Goal: Task Accomplishment & Management: Manage account settings

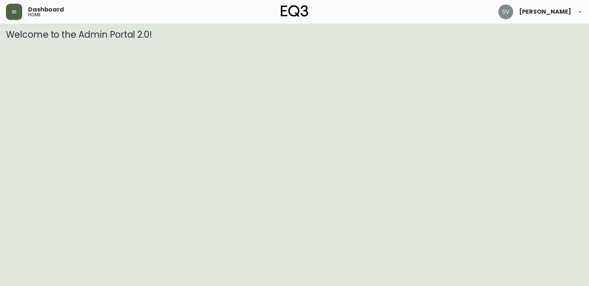
click at [10, 5] on button "button" at bounding box center [14, 12] width 16 height 16
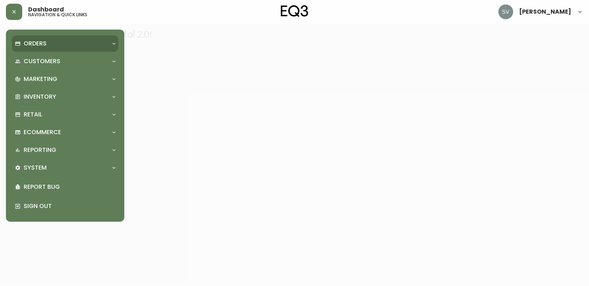
click at [72, 44] on div "Orders" at bounding box center [61, 44] width 93 height 8
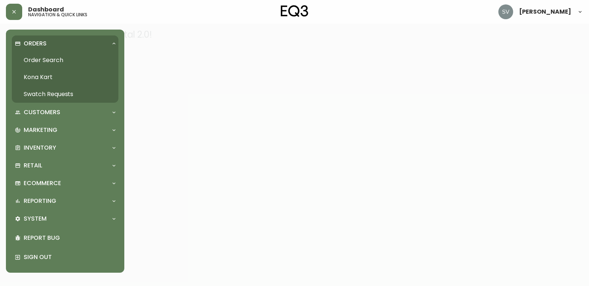
click at [63, 59] on link "Order Search" at bounding box center [65, 60] width 107 height 17
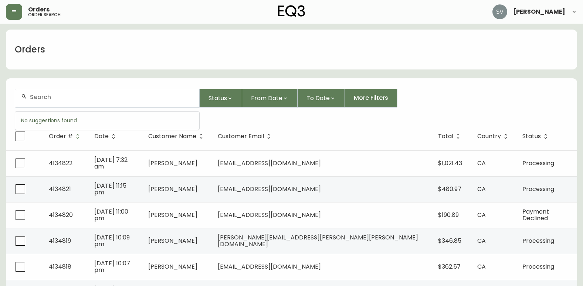
click at [58, 94] on input "text" at bounding box center [111, 97] width 163 height 7
type input "carah"
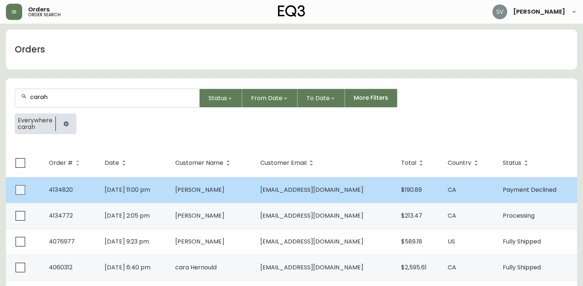
scroll to position [37, 0]
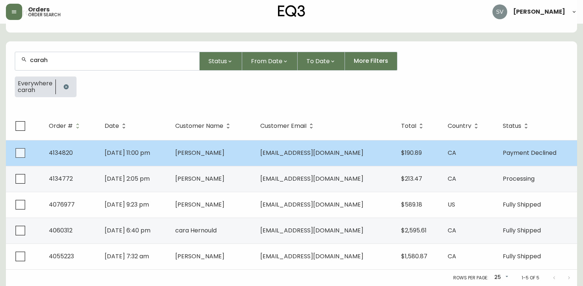
click at [227, 159] on td "[PERSON_NAME]" at bounding box center [211, 153] width 85 height 26
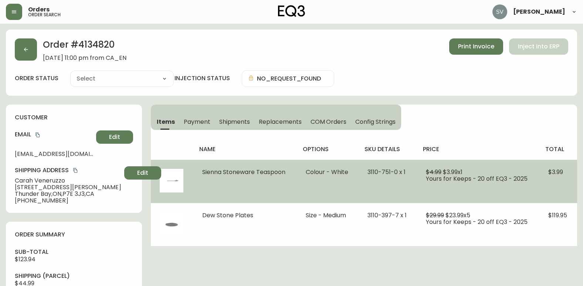
type input "Payment Declined"
select select "PAYMENT_DECLINED"
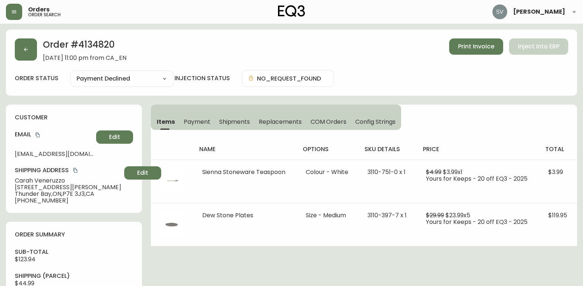
click at [528, 254] on div "Order # 4134820 [DATE] 11:00 pm from CA_EN Print Invoice Inject into ERP order …" at bounding box center [291, 256] width 571 height 453
click at [240, 271] on div "Order # 4134820 [DATE] 11:00 pm from CA_EN Print Invoice Inject into ERP order …" at bounding box center [291, 256] width 571 height 453
click at [505, 263] on div "Order # 4134820 [DATE] 11:00 pm from CA_EN Print Invoice Inject into ERP order …" at bounding box center [291, 256] width 571 height 453
click at [281, 274] on div "Order # 4134820 [DATE] 11:00 pm from CA_EN Print Invoice Inject into ERP order …" at bounding box center [291, 256] width 571 height 453
click at [495, 259] on div "Order # 4134820 [DATE] 11:00 pm from CA_EN Print Invoice Inject into ERP order …" at bounding box center [291, 256] width 571 height 453
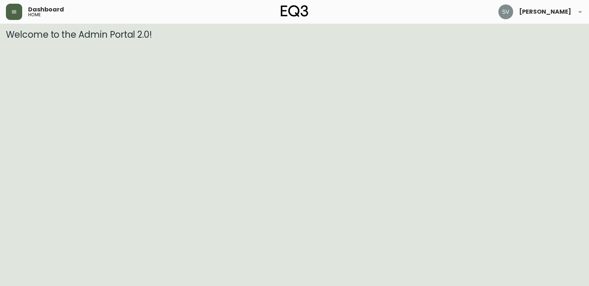
click at [18, 9] on button "button" at bounding box center [14, 12] width 16 height 16
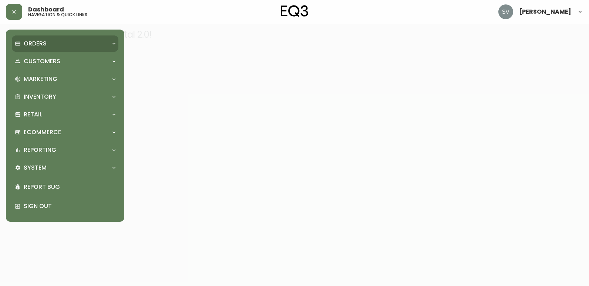
click at [43, 46] on p "Orders" at bounding box center [35, 44] width 23 height 8
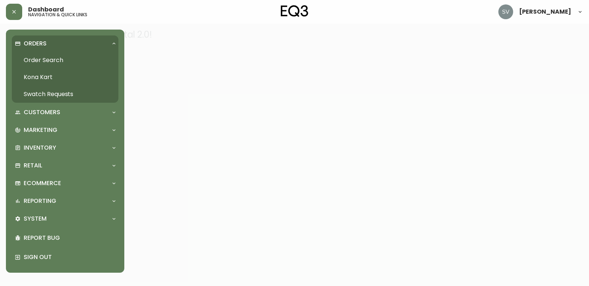
click at [55, 66] on link "Order Search" at bounding box center [65, 60] width 107 height 17
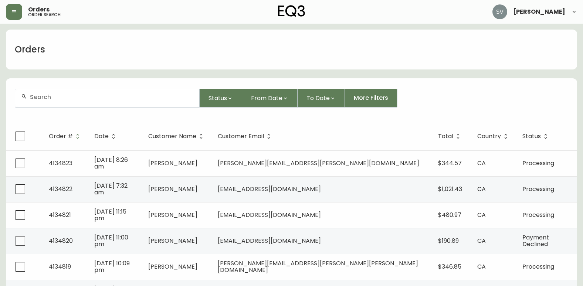
click at [95, 104] on div at bounding box center [107, 98] width 184 height 18
click at [129, 95] on input "text" at bounding box center [111, 97] width 163 height 7
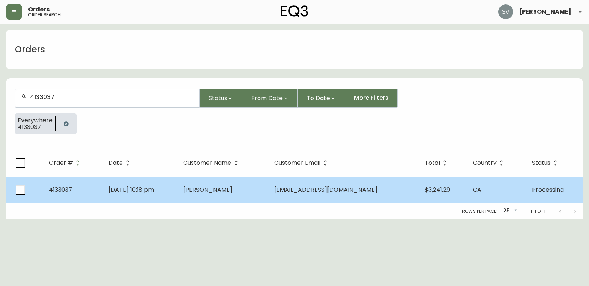
type input "4133037"
click at [178, 193] on td "May 17 2025, 10:18 pm" at bounding box center [139, 190] width 75 height 26
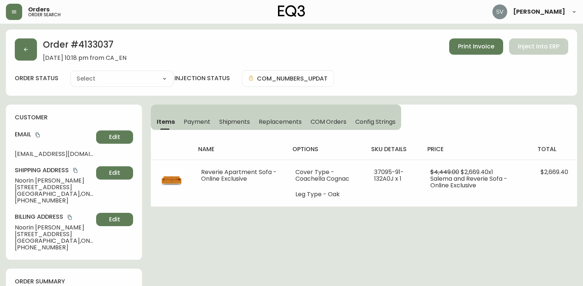
type input "Processing"
select select "PROCESSING"
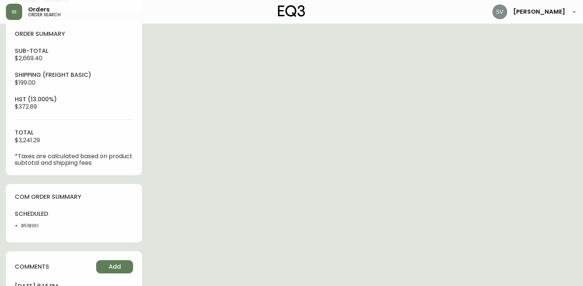
scroll to position [296, 0]
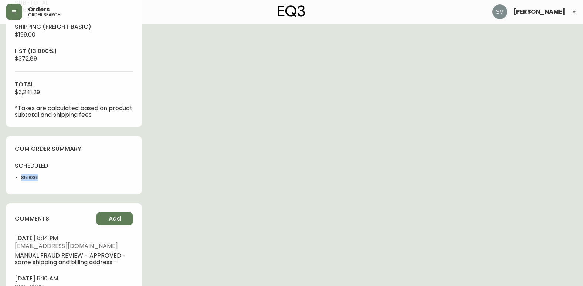
drag, startPoint x: 45, startPoint y: 180, endPoint x: 14, endPoint y: 177, distance: 31.6
click at [14, 177] on div "com order summary scheduled 8518361" at bounding box center [74, 165] width 136 height 59
drag, startPoint x: 14, startPoint y: 177, endPoint x: 25, endPoint y: 176, distance: 11.1
copy li "8518361"
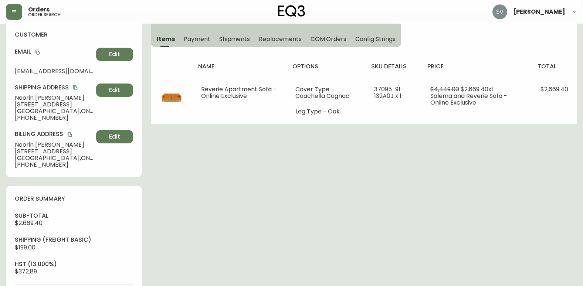
scroll to position [0, 0]
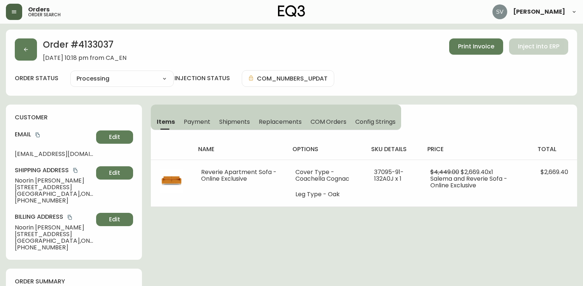
click at [9, 19] on button "button" at bounding box center [14, 12] width 16 height 16
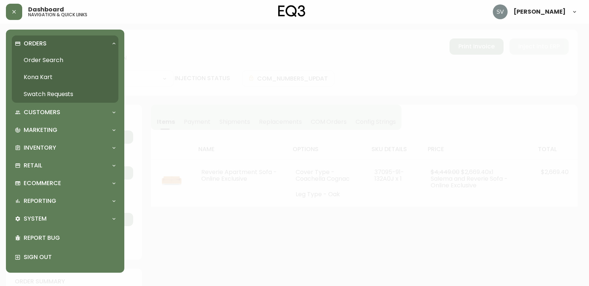
click at [47, 56] on link "Order Search" at bounding box center [65, 60] width 107 height 17
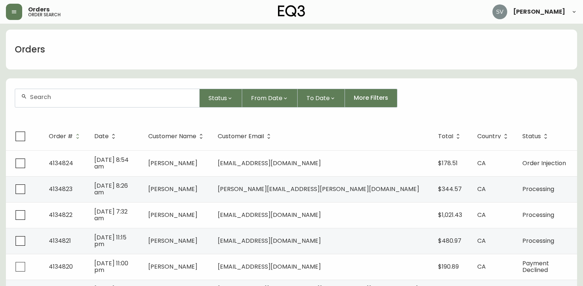
drag, startPoint x: 142, startPoint y: 109, endPoint x: 144, endPoint y: 102, distance: 6.7
drag, startPoint x: 144, startPoint y: 102, endPoint x: 101, endPoint y: 102, distance: 42.2
click at [102, 112] on form "Status From Date To Date More Filters" at bounding box center [291, 101] width 571 height 43
click at [101, 102] on div at bounding box center [107, 98] width 184 height 18
drag, startPoint x: 101, startPoint y: 102, endPoint x: 81, endPoint y: 99, distance: 20.2
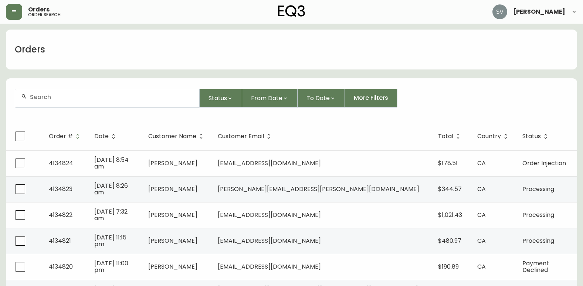
click at [81, 99] on input "text" at bounding box center [111, 97] width 163 height 7
paste input "4134233"
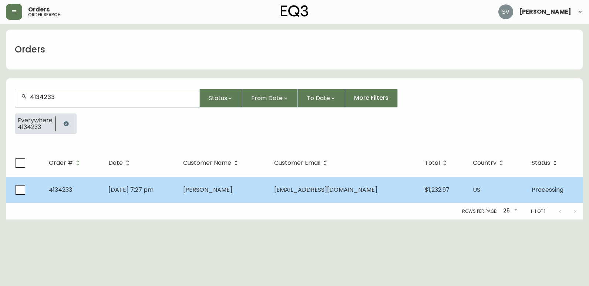
type input "4134233"
click at [262, 187] on td "Jennifer Ahn" at bounding box center [222, 190] width 91 height 26
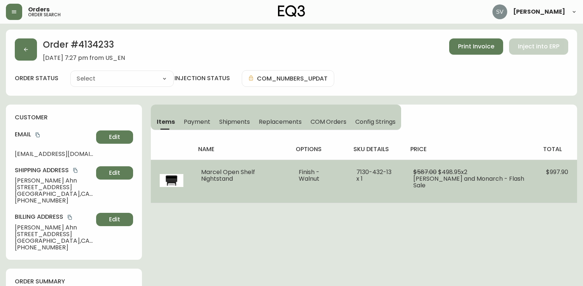
type input "Processing"
select select "PROCESSING"
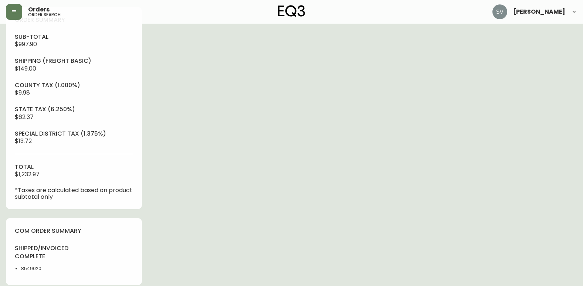
scroll to position [333, 0]
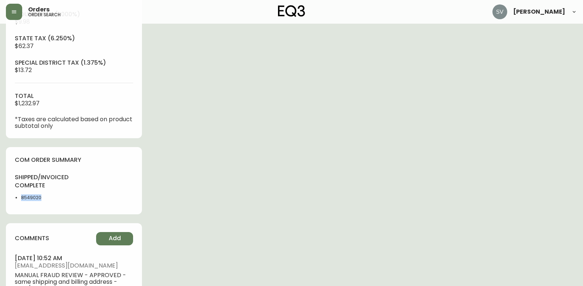
drag, startPoint x: 45, startPoint y: 199, endPoint x: 21, endPoint y: 197, distance: 24.9
click at [21, 197] on ul "8549020" at bounding box center [42, 198] width 55 height 7
copy li "8549020"
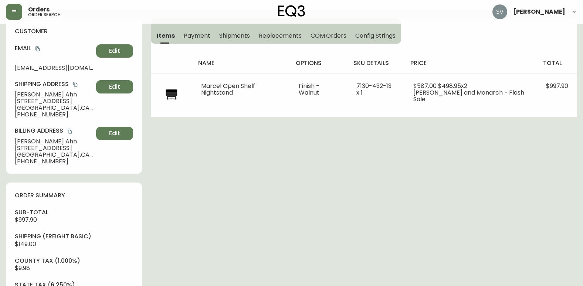
scroll to position [74, 0]
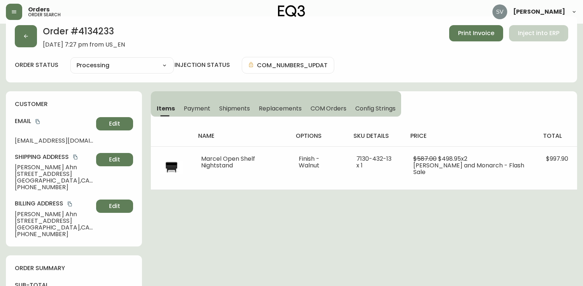
scroll to position [0, 0]
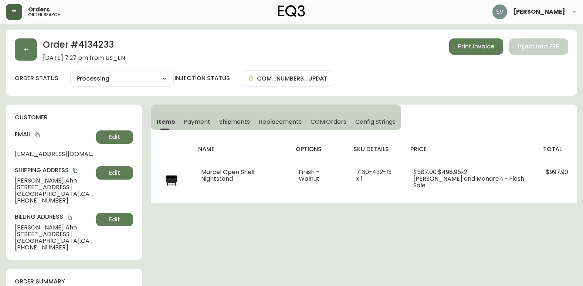
click at [20, 13] on button "button" at bounding box center [14, 12] width 16 height 16
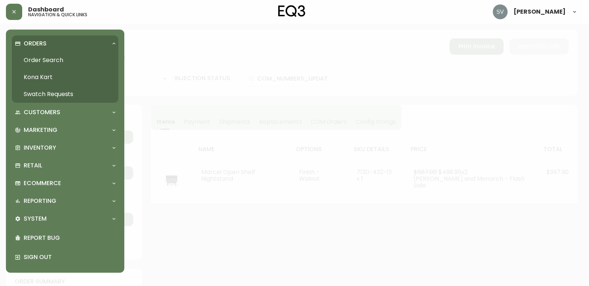
click at [78, 61] on link "Order Search" at bounding box center [65, 60] width 107 height 17
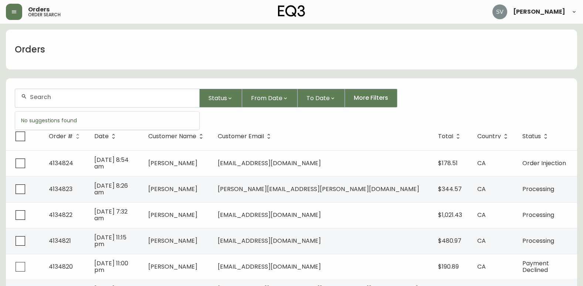
click at [120, 100] on input "text" at bounding box center [111, 97] width 163 height 7
type input "jennifer ahn"
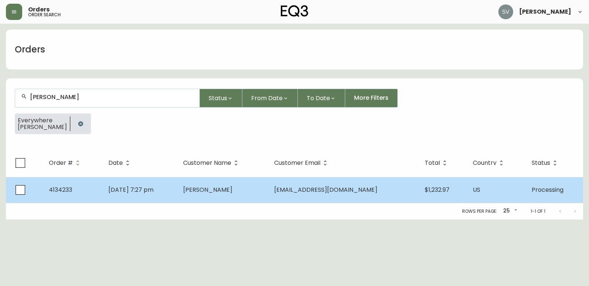
click at [204, 185] on td "Jennifer Ahn" at bounding box center [222, 190] width 91 height 26
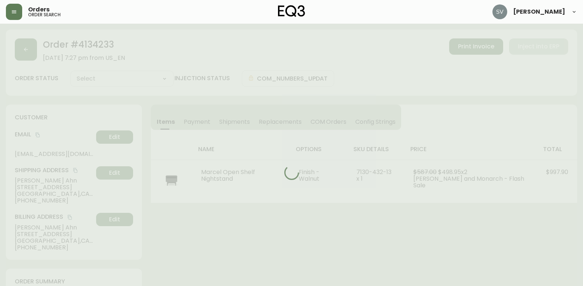
type input "Processing"
select select "PROCESSING"
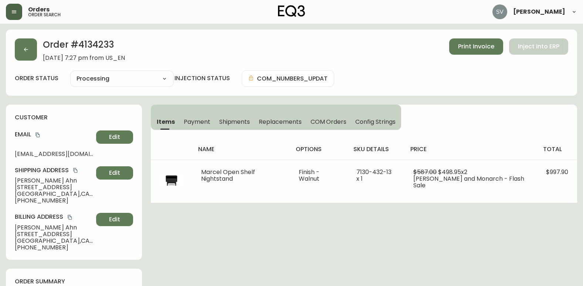
click at [19, 15] on button "button" at bounding box center [14, 12] width 16 height 16
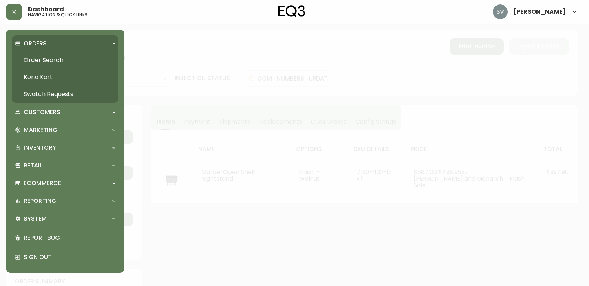
click at [42, 58] on link "Order Search" at bounding box center [65, 60] width 107 height 17
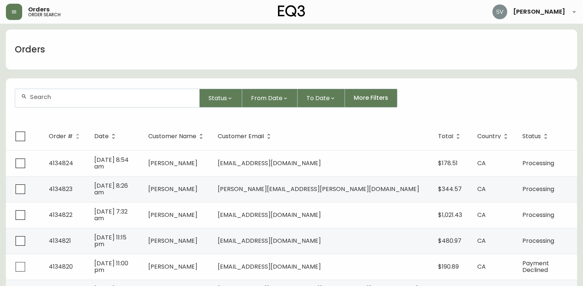
click at [121, 92] on div at bounding box center [107, 98] width 184 height 18
drag, startPoint x: 121, startPoint y: 92, endPoint x: 76, endPoint y: 105, distance: 46.9
click at [76, 105] on div at bounding box center [107, 98] width 184 height 18
drag, startPoint x: 77, startPoint y: 104, endPoint x: 60, endPoint y: 98, distance: 17.9
paste input "4133521"
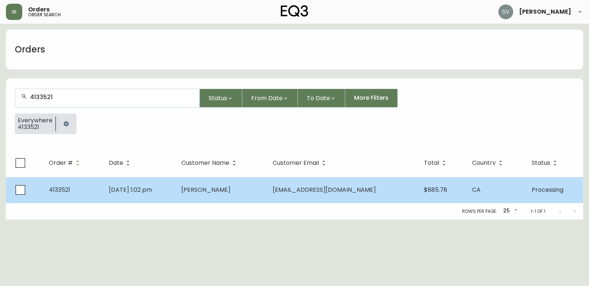
type input "4133521"
click at [175, 201] on td "Jun 02 2025, 1:02 pm" at bounding box center [139, 190] width 72 height 26
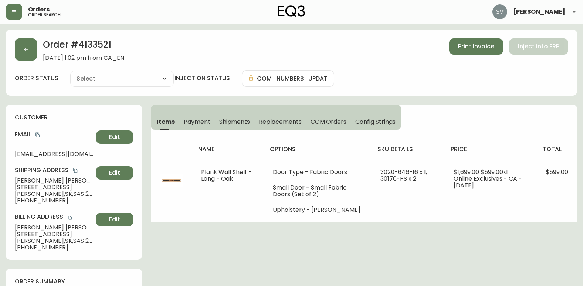
type input "Processing"
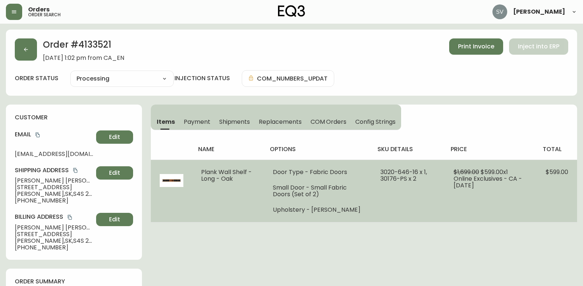
select select "PROCESSING"
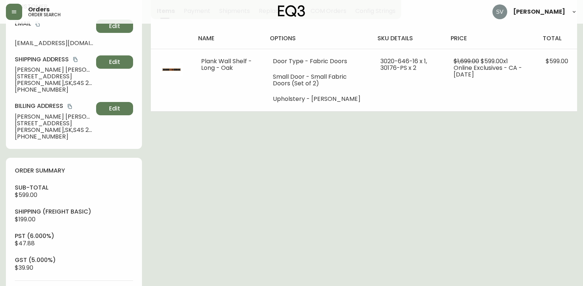
scroll to position [74, 0]
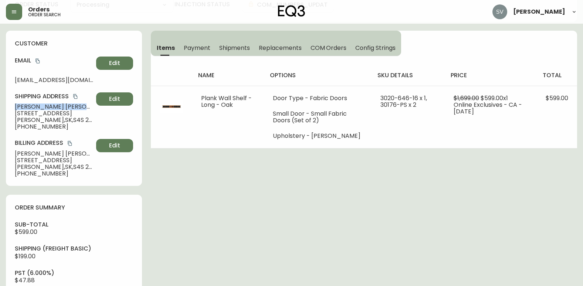
drag, startPoint x: 66, startPoint y: 107, endPoint x: 2, endPoint y: 107, distance: 64.4
click at [2, 107] on main "Order # 4133521 June 2, 2025 at 1:02 pm from CA_EN Print Invoice Inject into ER…" at bounding box center [291, 270] width 583 height 640
drag, startPoint x: 2, startPoint y: 107, endPoint x: 27, endPoint y: 107, distance: 24.8
copy span "Mackenzie Bartko"
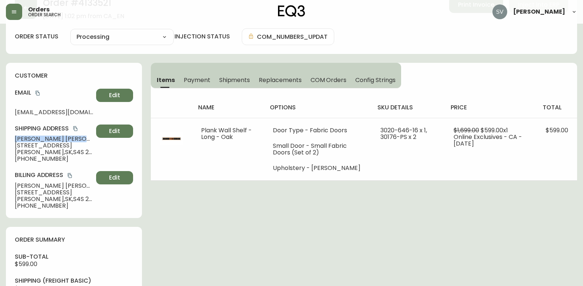
scroll to position [0, 0]
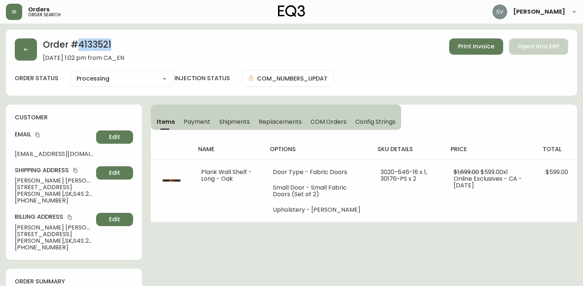
drag, startPoint x: 117, startPoint y: 49, endPoint x: 79, endPoint y: 48, distance: 38.1
click at [79, 48] on h2 "Order # 4133521" at bounding box center [83, 46] width 81 height 16
click at [10, 10] on button "button" at bounding box center [14, 12] width 16 height 16
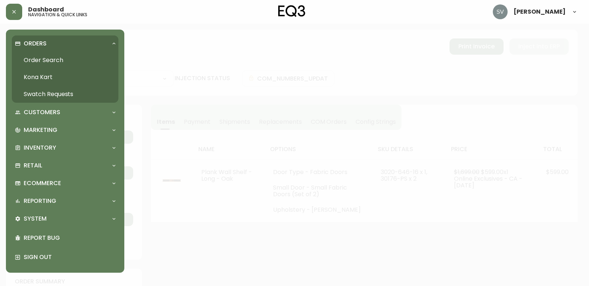
click at [39, 58] on link "Order Search" at bounding box center [65, 60] width 107 height 17
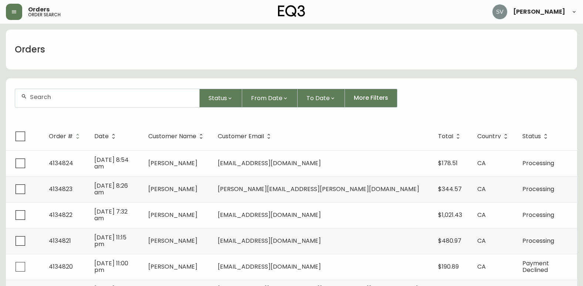
click at [84, 96] on input "text" at bounding box center [111, 97] width 163 height 7
paste input "4132921"
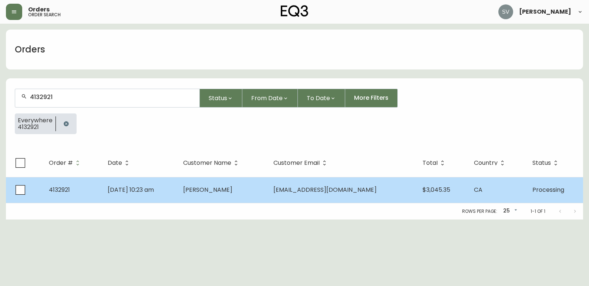
type input "4132921"
click at [232, 192] on span "Megan O'Connell" at bounding box center [207, 190] width 49 height 9
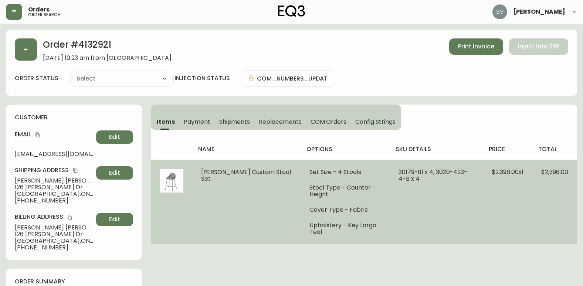
type input "Processing"
select select "PROCESSING"
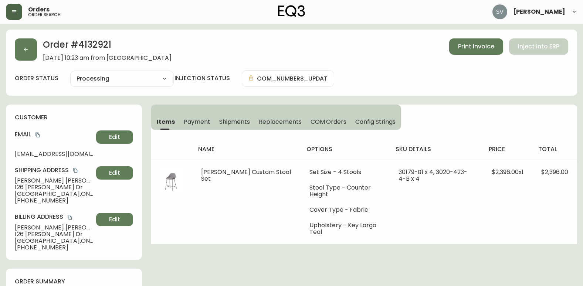
click at [16, 10] on icon "button" at bounding box center [14, 12] width 6 height 6
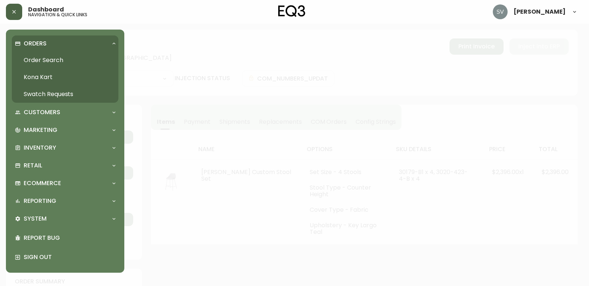
click at [41, 55] on link "Order Search" at bounding box center [65, 60] width 107 height 17
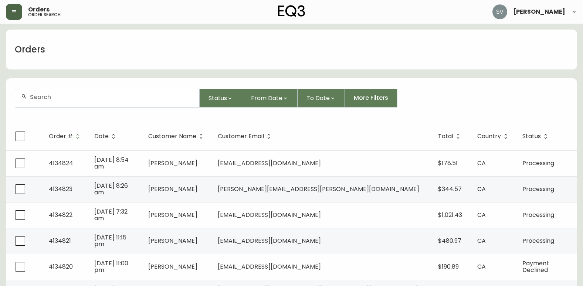
click at [128, 90] on div at bounding box center [107, 98] width 184 height 18
type input "martina"
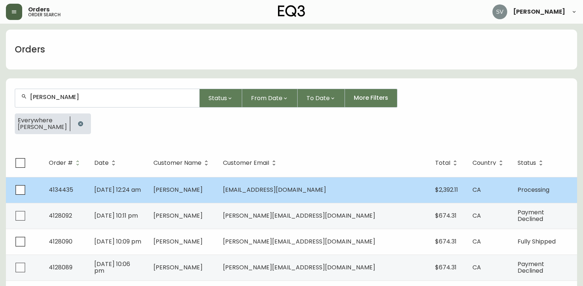
click at [198, 190] on span "Martina Meyer" at bounding box center [178, 190] width 49 height 9
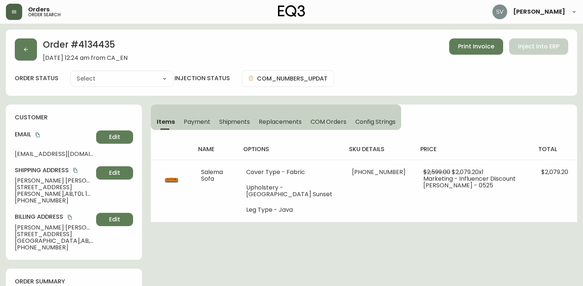
type input "Processing"
select select "PROCESSING"
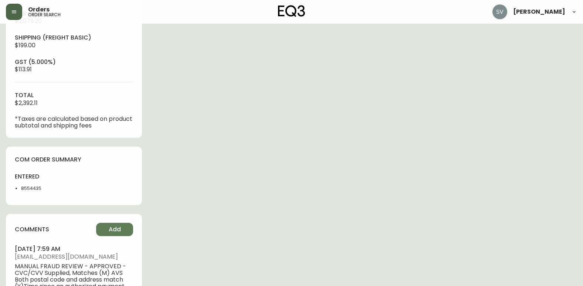
scroll to position [296, 0]
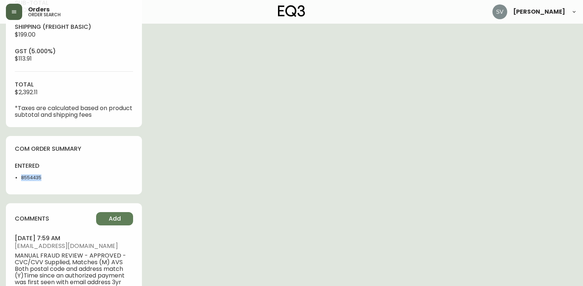
drag, startPoint x: 45, startPoint y: 178, endPoint x: 21, endPoint y: 177, distance: 24.8
click at [21, 177] on ul "8554435" at bounding box center [42, 178] width 55 height 7
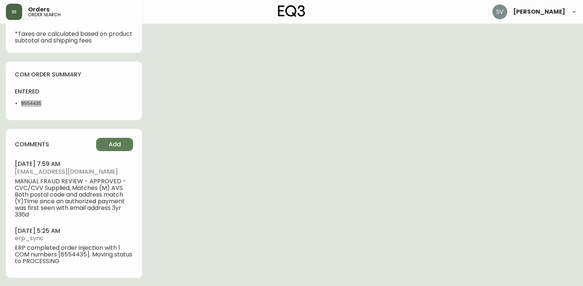
scroll to position [371, 0]
drag, startPoint x: 528, startPoint y: 235, endPoint x: 478, endPoint y: 239, distance: 50.4
drag, startPoint x: 507, startPoint y: 229, endPoint x: 480, endPoint y: 263, distance: 43.6
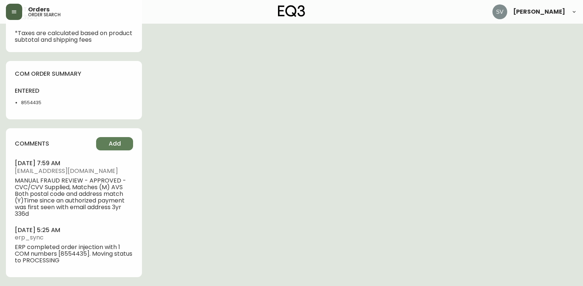
drag, startPoint x: 499, startPoint y: 197, endPoint x: 490, endPoint y: 202, distance: 10.6
